Goal: Transaction & Acquisition: Purchase product/service

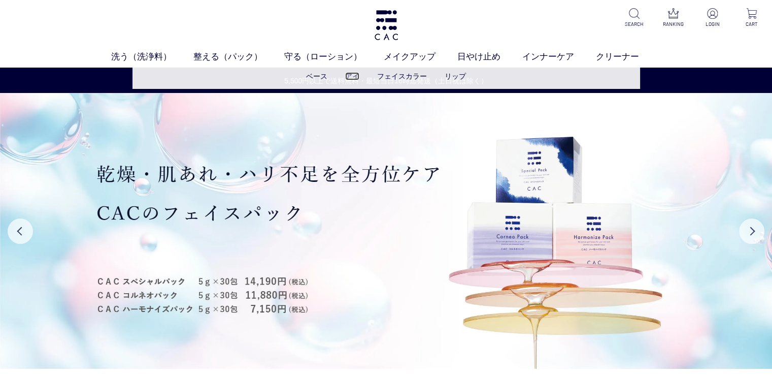
click at [348, 78] on link "アイ" at bounding box center [352, 76] width 14 height 8
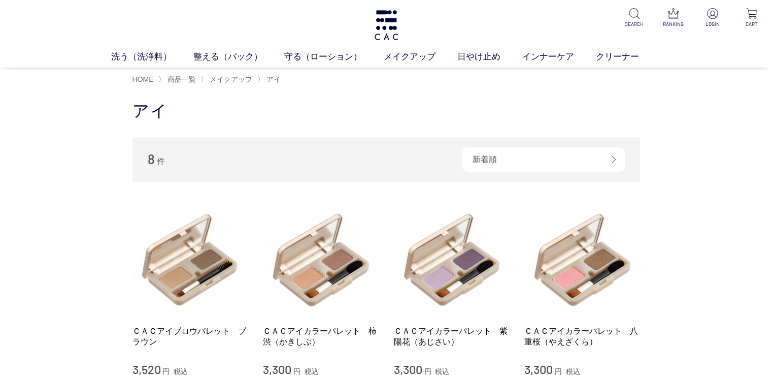
scroll to position [51, 0]
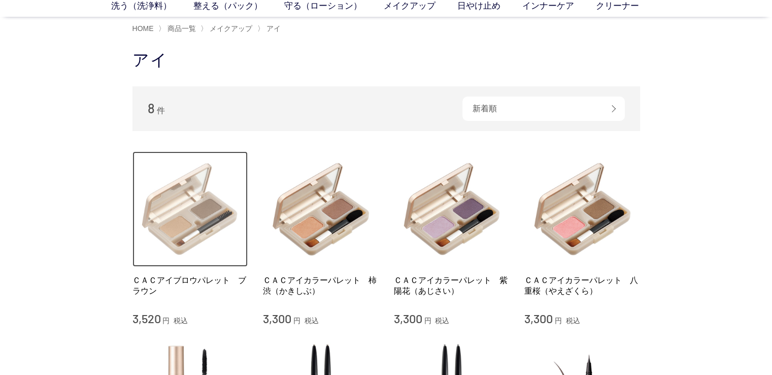
click at [147, 253] on img at bounding box center [191, 209] width 116 height 116
